Goal: Information Seeking & Learning: Learn about a topic

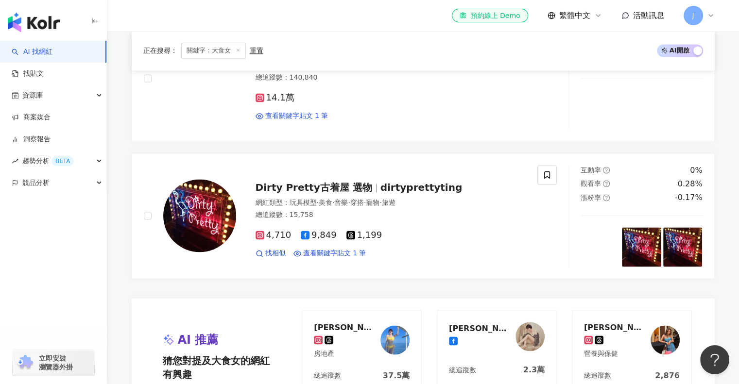
scroll to position [1621, 0]
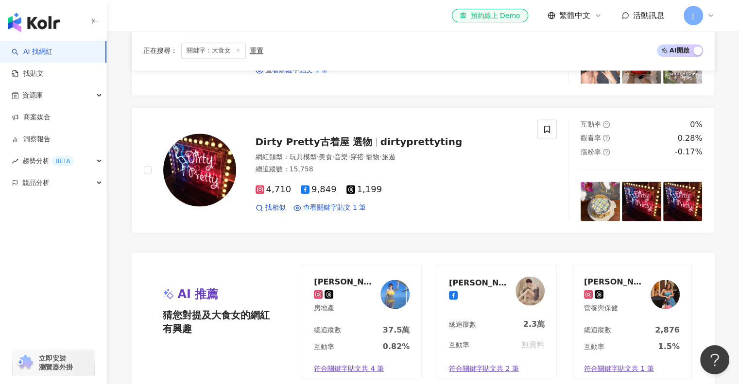
click at [52, 51] on link "AI 找網紅" at bounding box center [32, 52] width 41 height 10
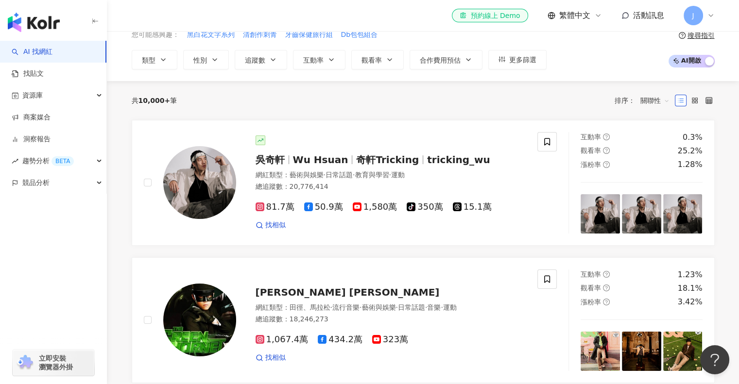
scroll to position [49, 0]
click at [408, 139] on div at bounding box center [391, 140] width 271 height 10
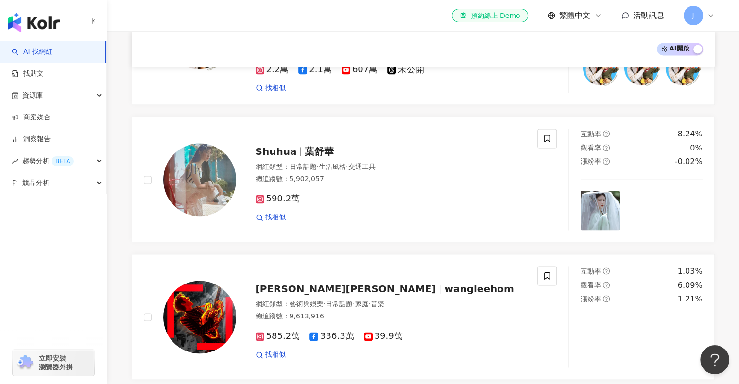
scroll to position [1406, 0]
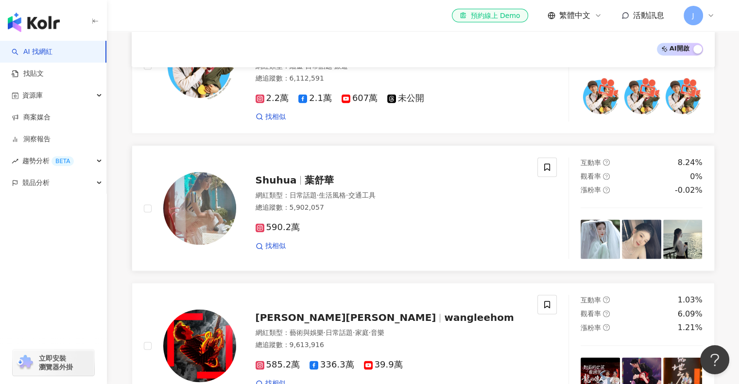
click at [320, 174] on span "葉舒華" at bounding box center [319, 180] width 29 height 12
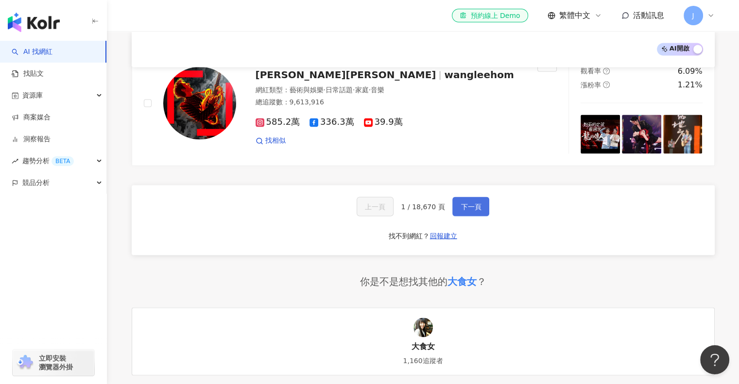
click at [474, 203] on span "下一頁" at bounding box center [471, 207] width 20 height 8
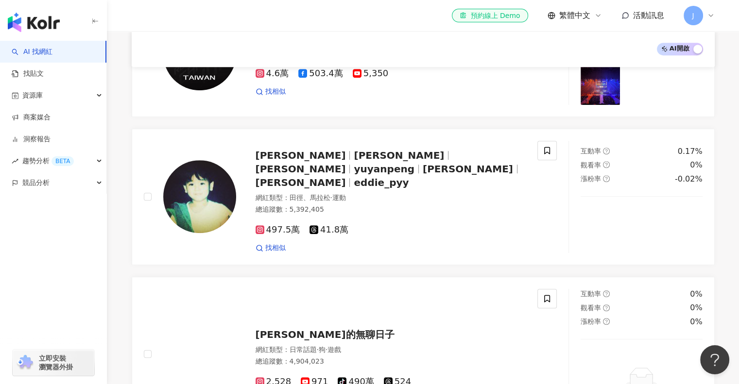
scroll to position [317, 0]
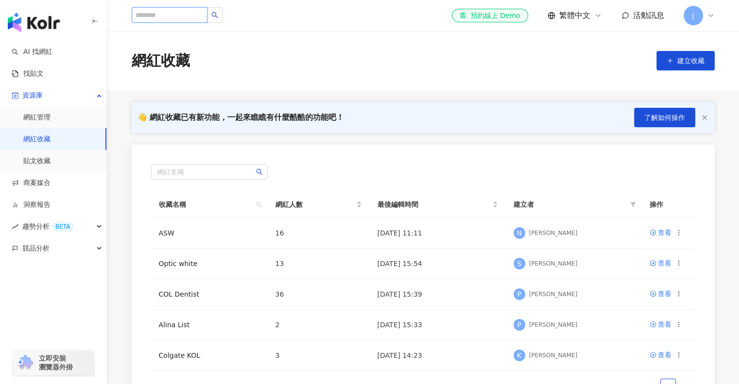
click at [175, 14] on input "search" at bounding box center [170, 15] width 76 height 16
type input "**"
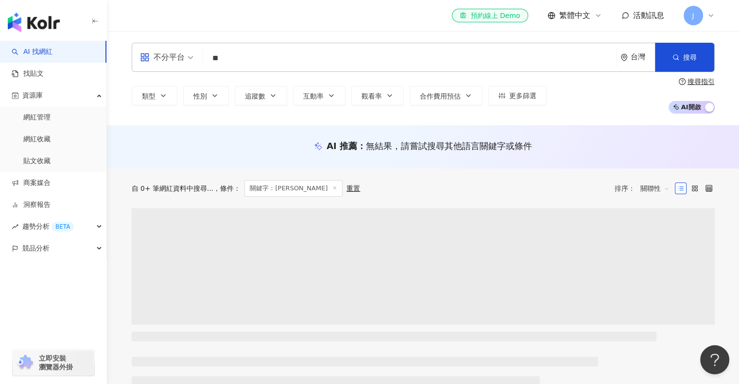
click at [28, 47] on link "AI 找網紅" at bounding box center [32, 52] width 41 height 10
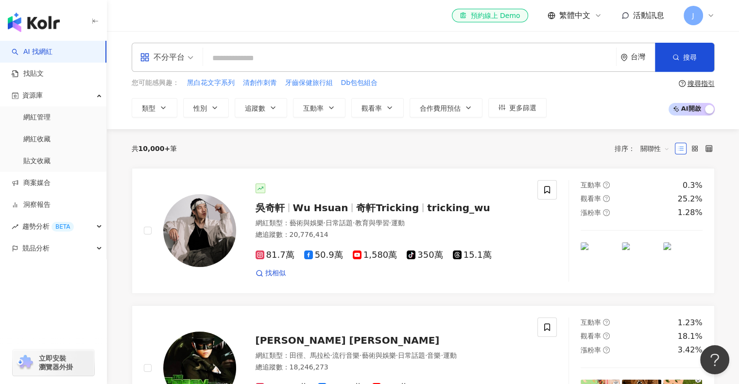
click at [319, 63] on input "search" at bounding box center [409, 58] width 405 height 18
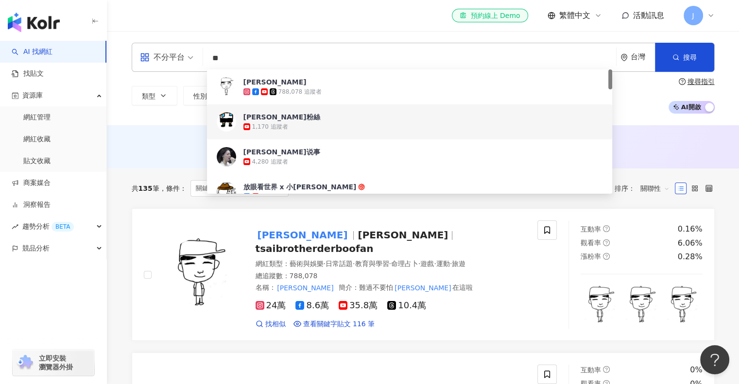
scroll to position [97, 0]
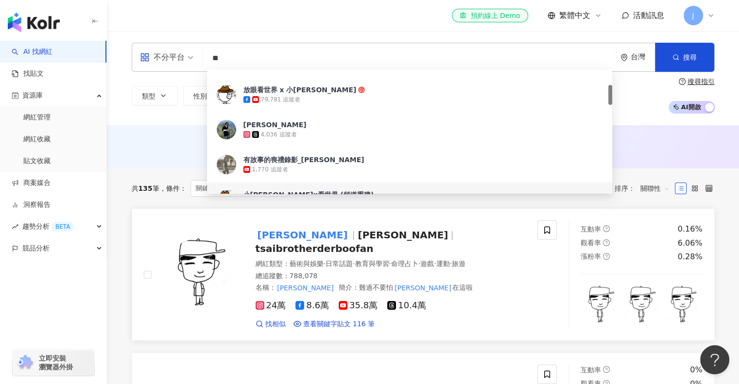
type input "**"
click at [435, 236] on div "蔡哥 蔡宜紘 tsaibrotherderboofan" at bounding box center [391, 241] width 271 height 27
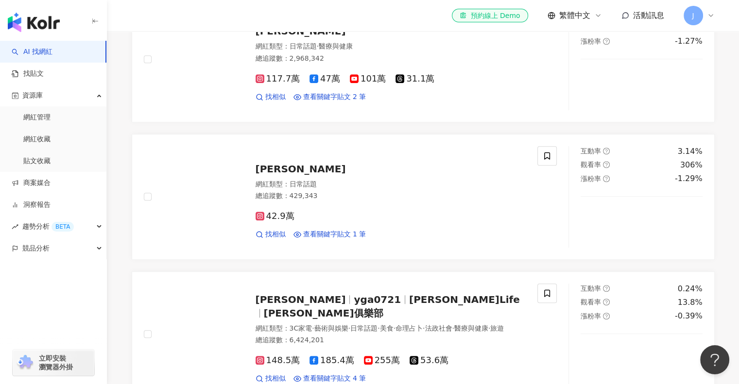
scroll to position [729, 0]
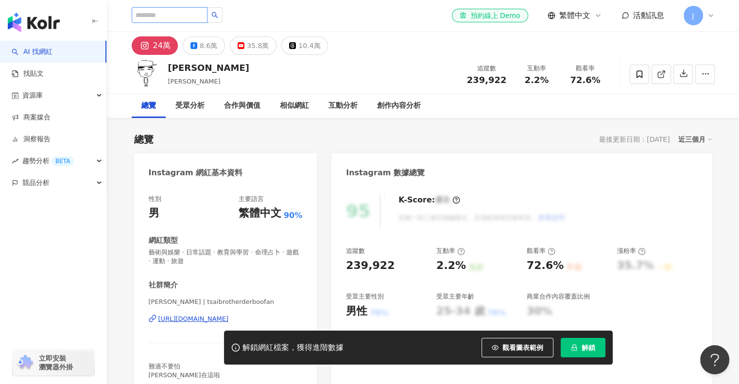
click at [189, 15] on input "search" at bounding box center [170, 15] width 76 height 16
type input "*"
click at [402, 135] on div "總覽 最後更新日期：[DATE] 近三個月" at bounding box center [423, 140] width 578 height 14
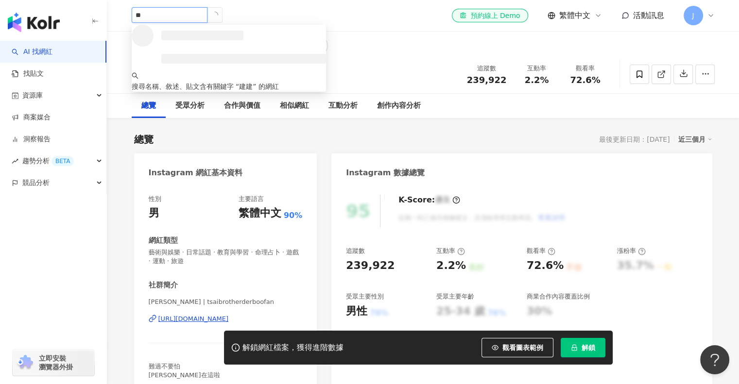
click at [163, 12] on input "**" at bounding box center [170, 15] width 76 height 16
type input "*"
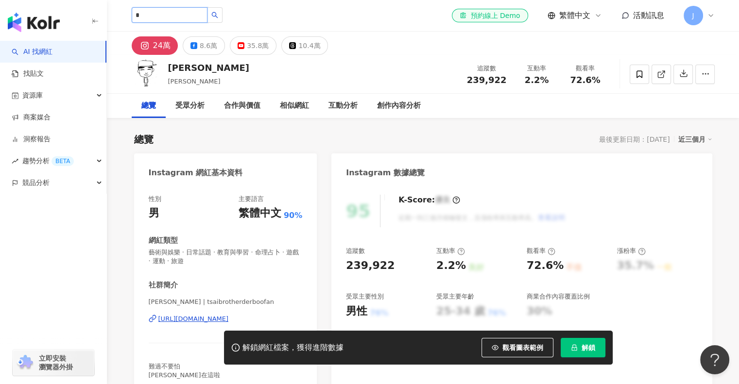
type input "*"
click at [37, 25] on img "button" at bounding box center [34, 22] width 52 height 19
